Goal: Task Accomplishment & Management: Manage account settings

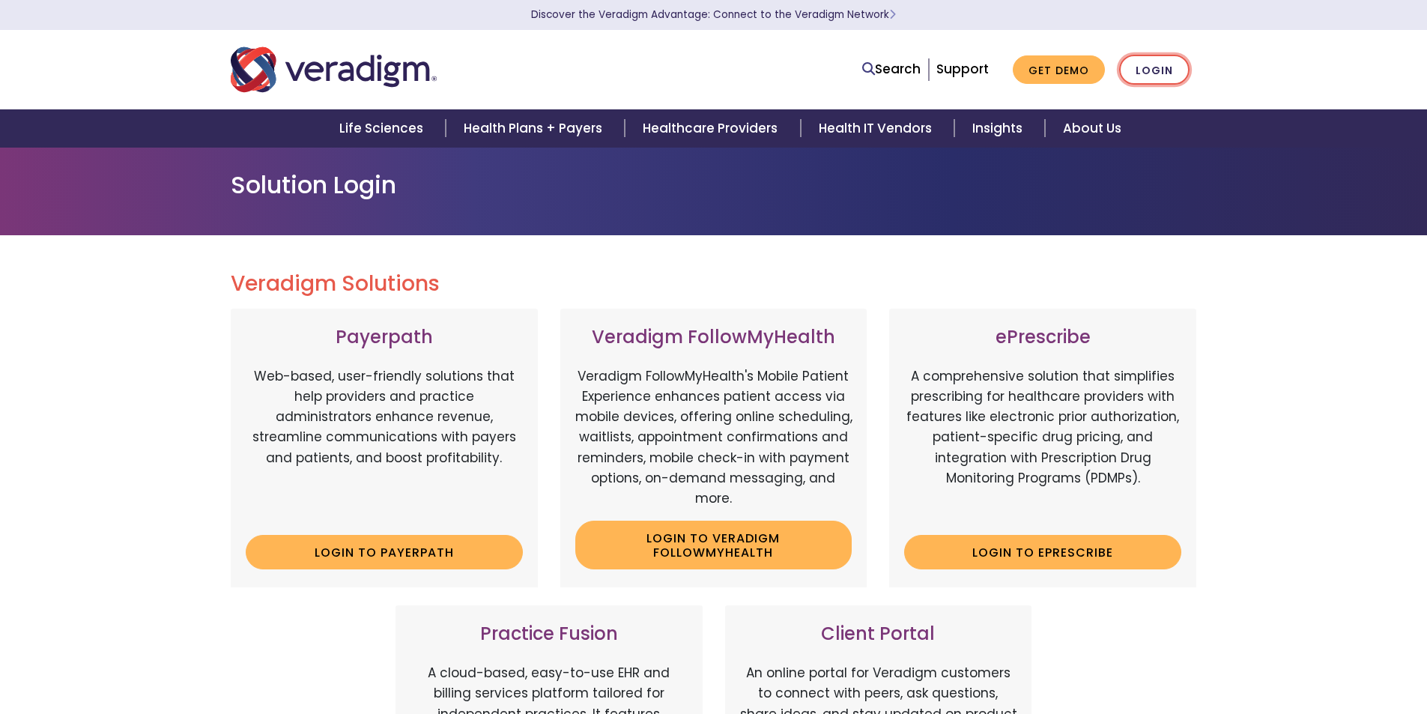
click at [1133, 79] on link "Login" at bounding box center [1154, 70] width 70 height 31
click at [1142, 68] on link "Login" at bounding box center [1154, 70] width 70 height 31
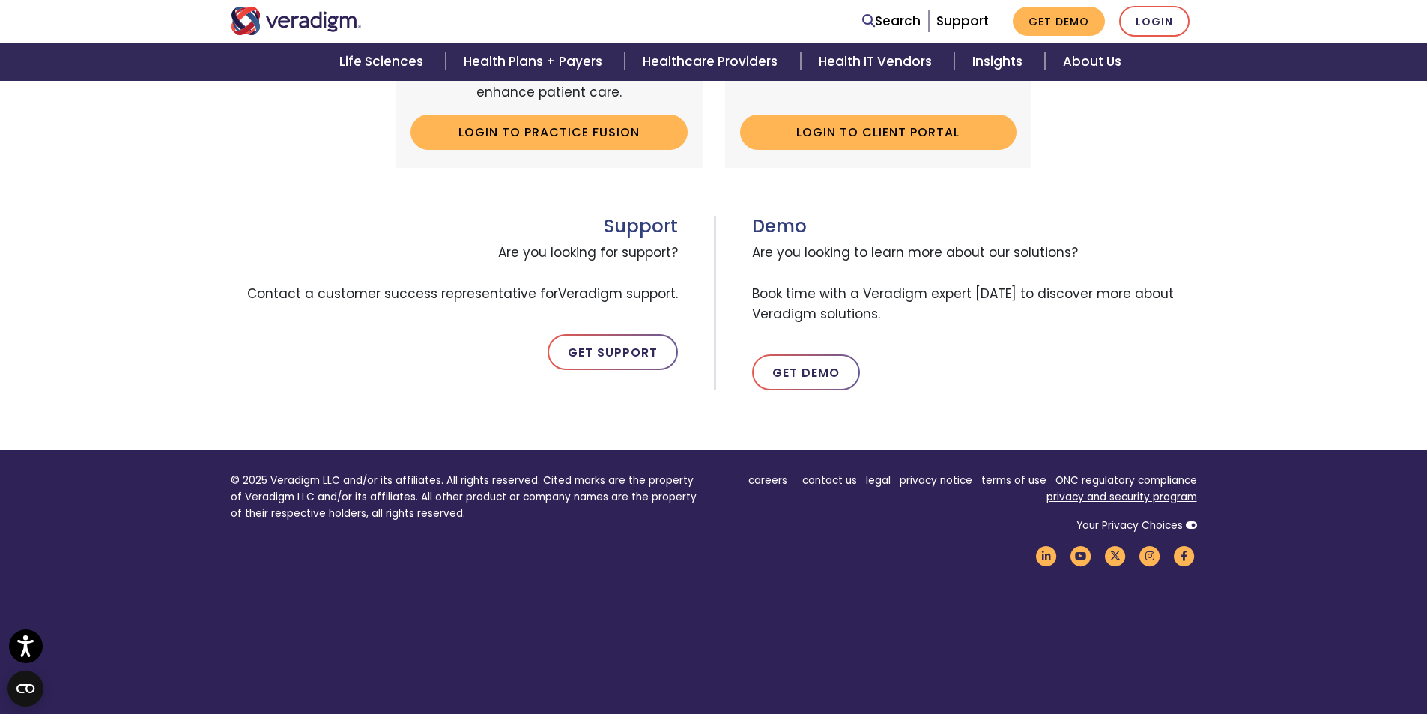
scroll to position [740, 0]
